Goal: Participate in discussion

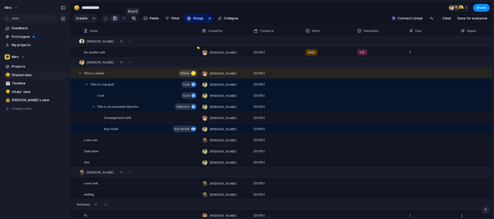
click at [132, 20] on div at bounding box center [133, 18] width 4 height 8
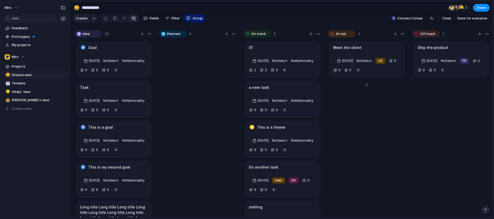
click at [376, 50] on div "Meet the client" at bounding box center [366, 48] width 67 height 6
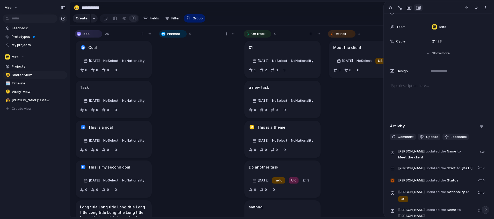
scroll to position [227, 0]
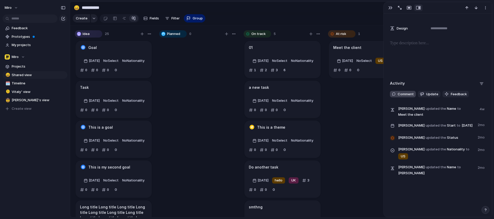
click at [406, 92] on span "Comment" at bounding box center [405, 94] width 16 height 5
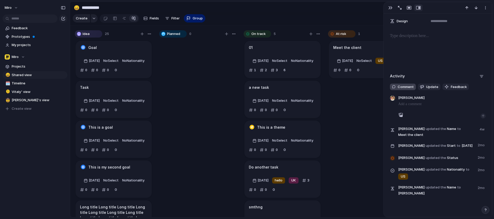
scroll to position [233, 0]
click at [481, 116] on div "button" at bounding box center [482, 115] width 3 height 3
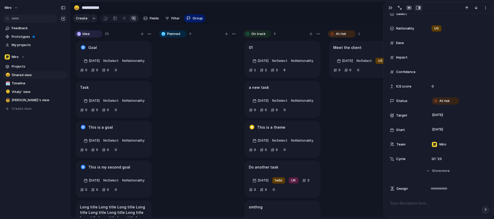
scroll to position [0, 0]
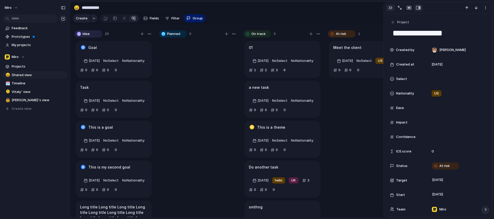
click at [391, 5] on button "button" at bounding box center [390, 7] width 8 height 7
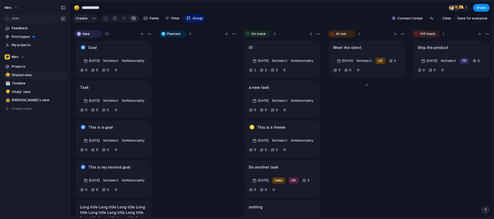
click at [388, 50] on div "Meet the client" at bounding box center [366, 48] width 67 height 6
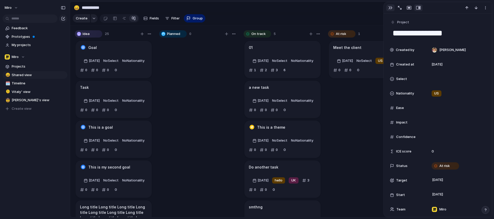
click at [390, 9] on div "button" at bounding box center [390, 8] width 4 height 4
